Goal: Task Accomplishment & Management: Use online tool/utility

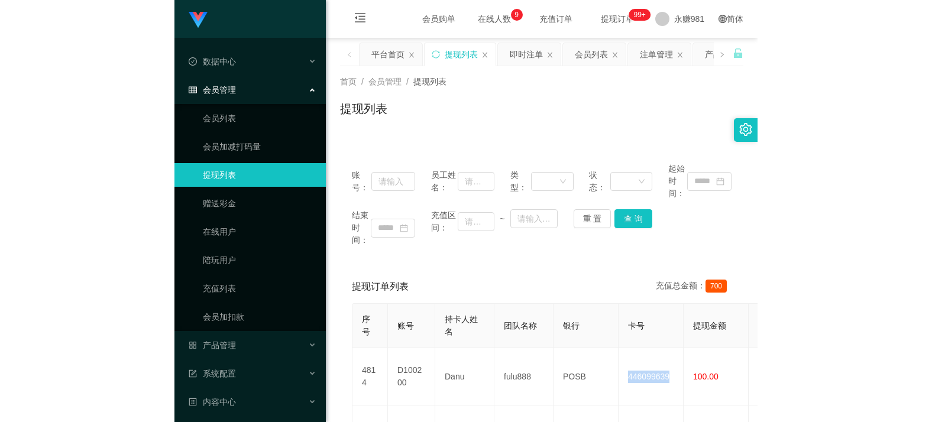
scroll to position [156, 0]
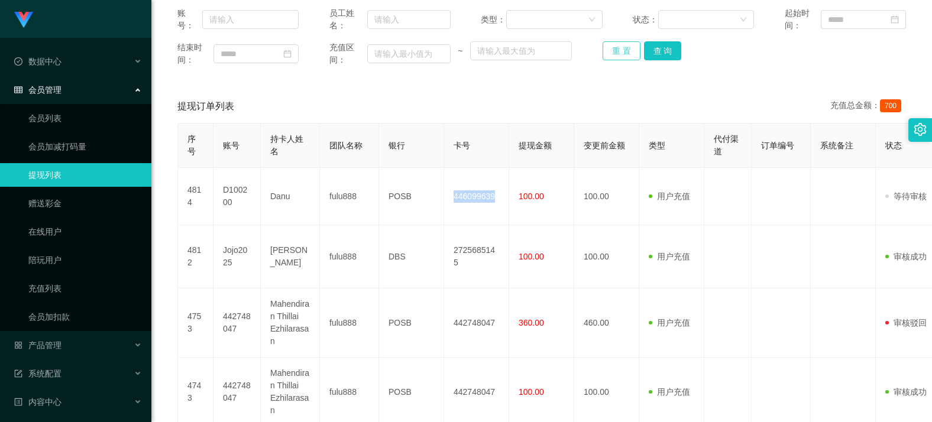
click at [583, 52] on button "重 置" at bounding box center [622, 50] width 38 height 19
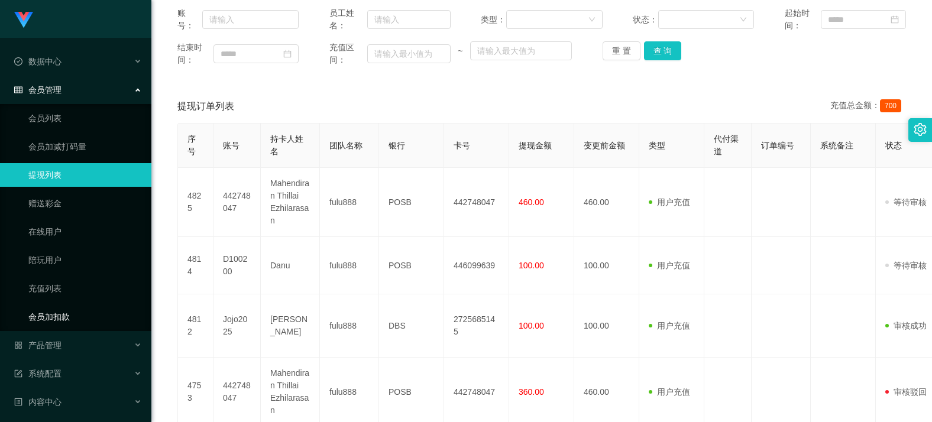
click at [51, 312] on link "会员加扣款" at bounding box center [85, 317] width 114 height 24
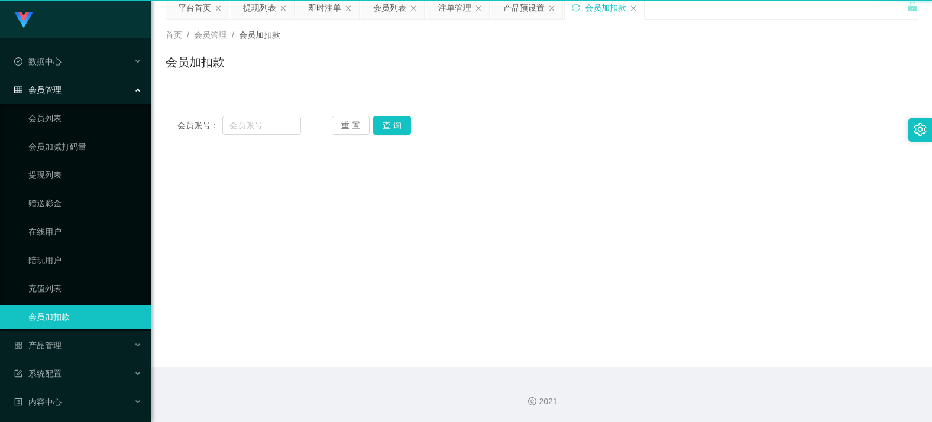
scroll to position [47, 0]
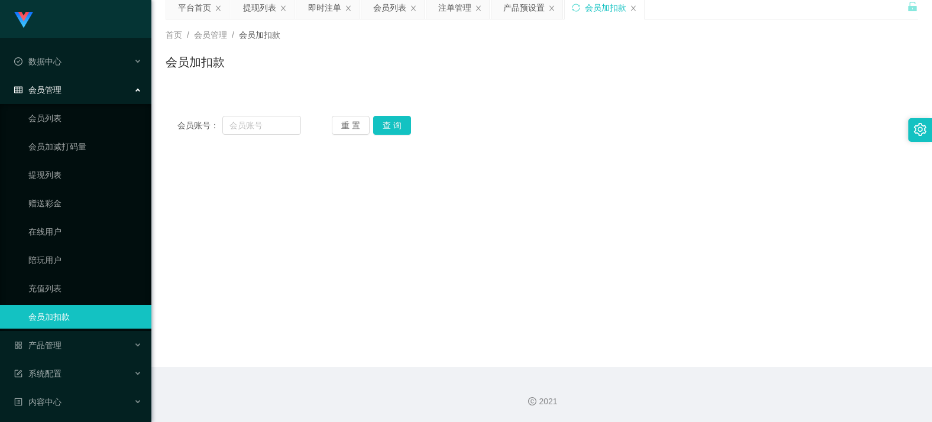
click at [73, 303] on ul "会员列表 会员加减打码量 提现列表 赠送彩金 在线用户 陪玩用户 充值列表 会员加扣款" at bounding box center [75, 217] width 151 height 227
click at [70, 351] on div "产品管理" at bounding box center [75, 346] width 151 height 24
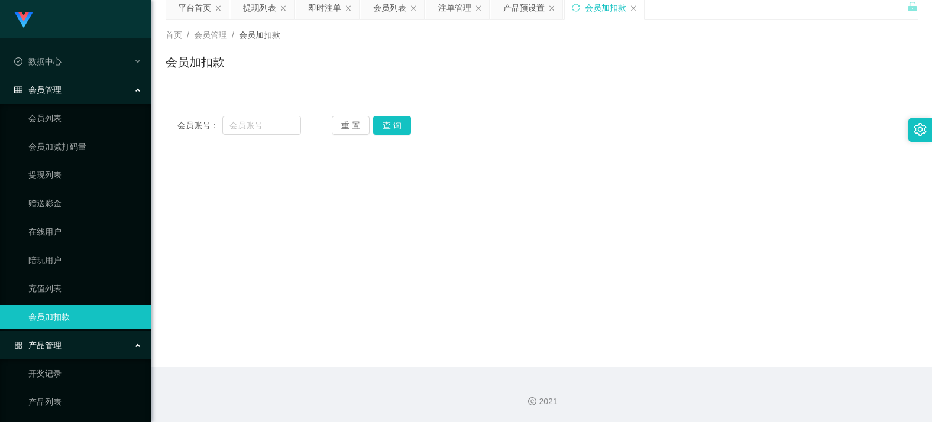
scroll to position [59, 0]
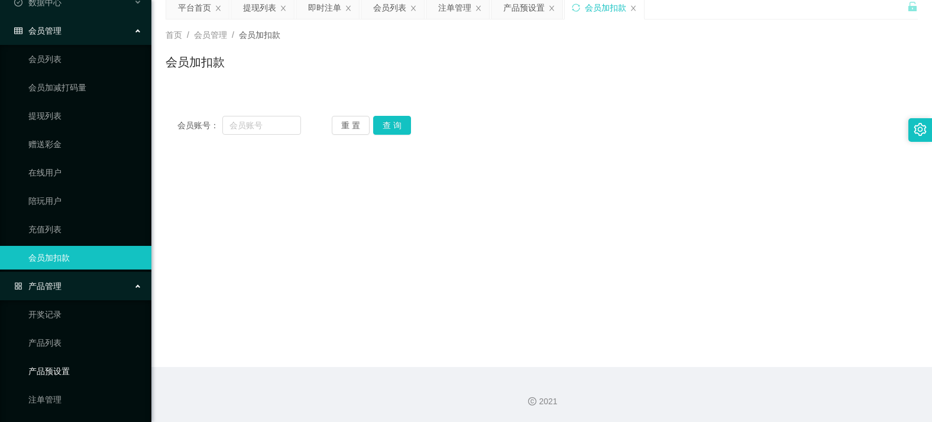
click at [62, 372] on link "产品预设置" at bounding box center [85, 372] width 114 height 24
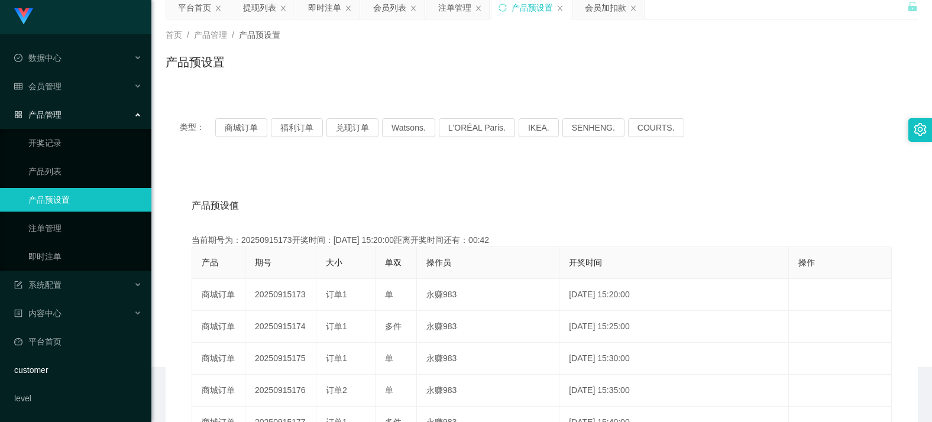
scroll to position [4, 0]
click at [46, 254] on link "即时注单" at bounding box center [85, 257] width 114 height 24
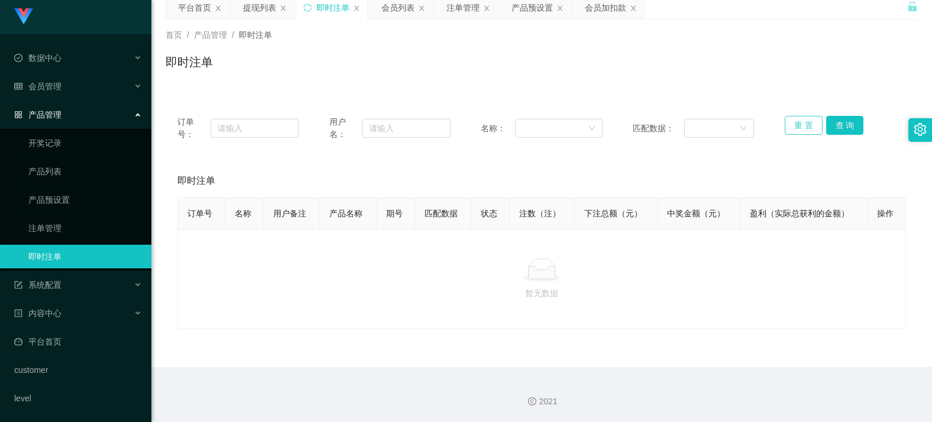
click at [583, 127] on button "重 置" at bounding box center [804, 125] width 38 height 19
click at [71, 231] on link "注单管理" at bounding box center [85, 228] width 114 height 24
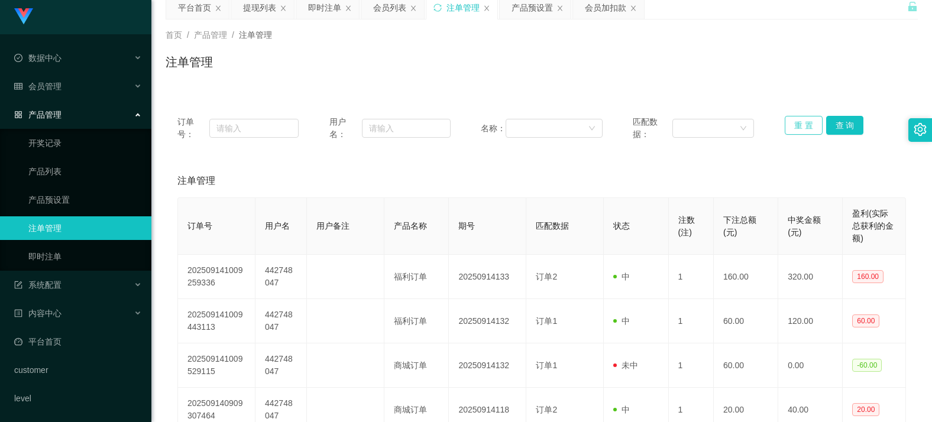
click at [583, 127] on button "重 置" at bounding box center [804, 125] width 38 height 19
click at [583, 126] on button "重 置" at bounding box center [804, 125] width 38 height 19
click at [583, 125] on button "重 置" at bounding box center [804, 125] width 38 height 19
